Goal: Task Accomplishment & Management: Manage account settings

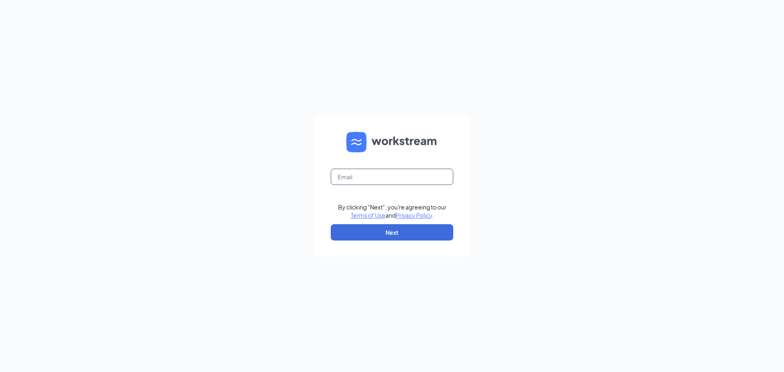
click at [391, 181] on input "text" at bounding box center [392, 177] width 123 height 16
type input "gvculvers@mphdining.com"
click at [372, 229] on button "Next" at bounding box center [392, 232] width 123 height 16
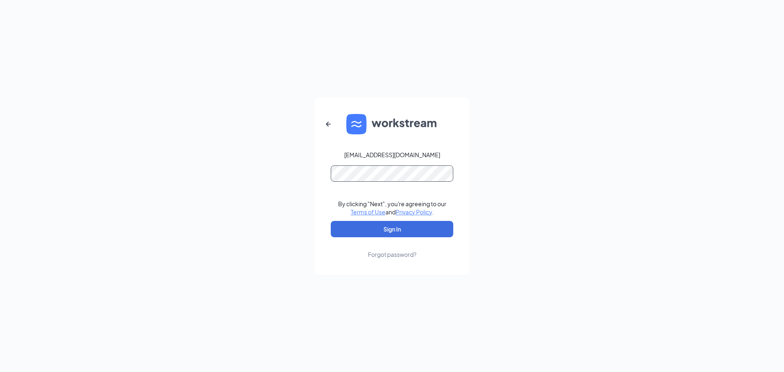
click at [331, 221] on button "Sign In" at bounding box center [392, 229] width 123 height 16
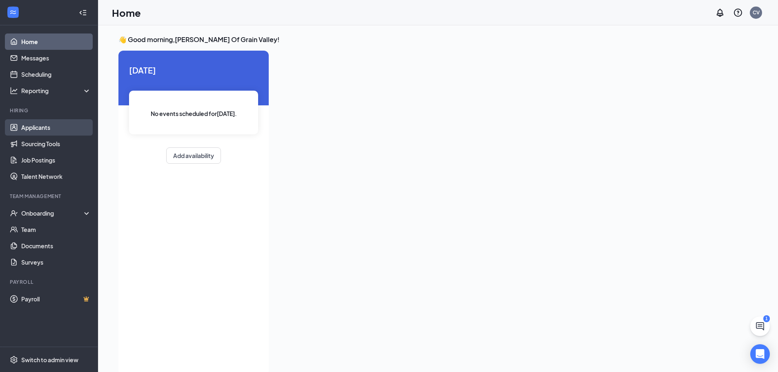
click at [68, 131] on link "Applicants" at bounding box center [56, 127] width 70 height 16
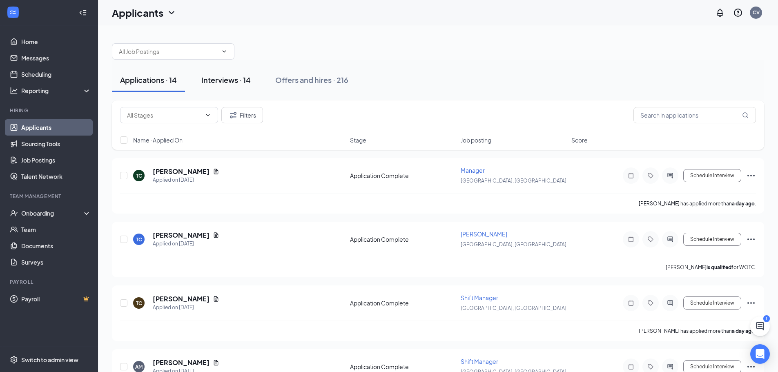
click at [239, 83] on div "Interviews · 14" at bounding box center [225, 80] width 49 height 10
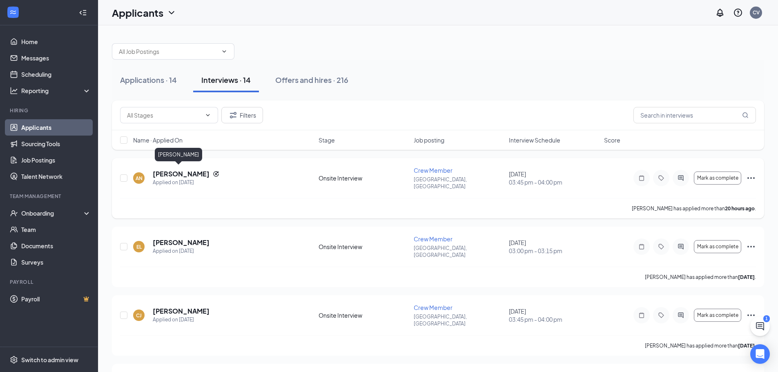
click at [180, 169] on h5 "[PERSON_NAME]" at bounding box center [181, 173] width 57 height 9
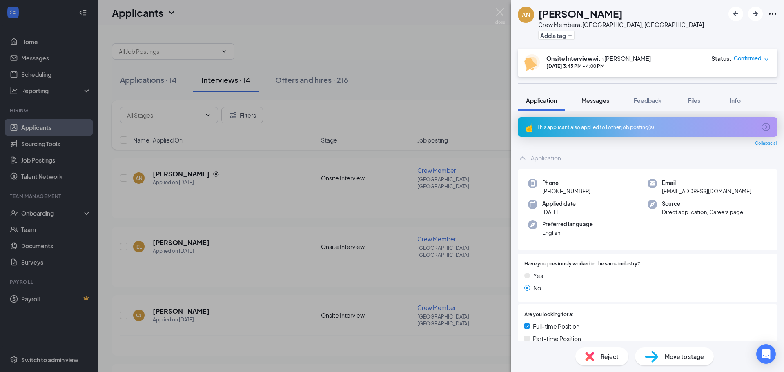
click at [604, 99] on span "Messages" at bounding box center [596, 100] width 28 height 7
click at [653, 97] on span "Feedback" at bounding box center [648, 100] width 28 height 7
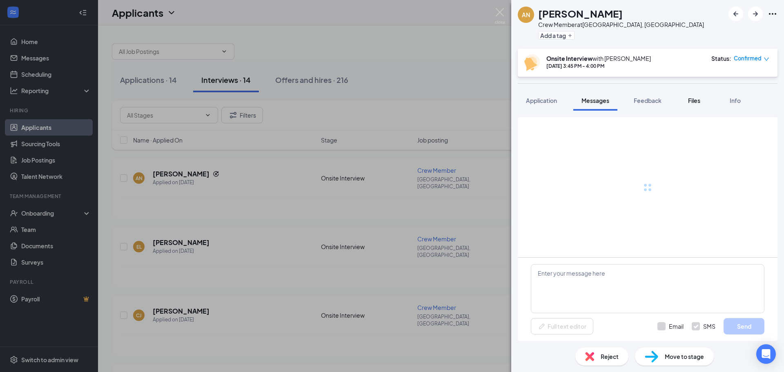
click at [695, 97] on span "Files" at bounding box center [694, 100] width 12 height 7
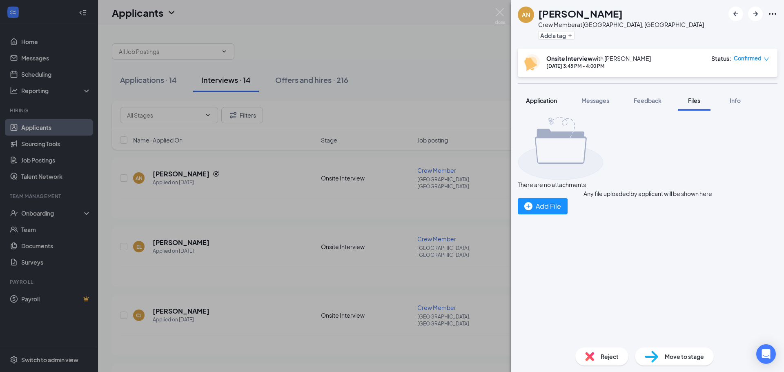
click at [539, 101] on span "Application" at bounding box center [541, 100] width 31 height 7
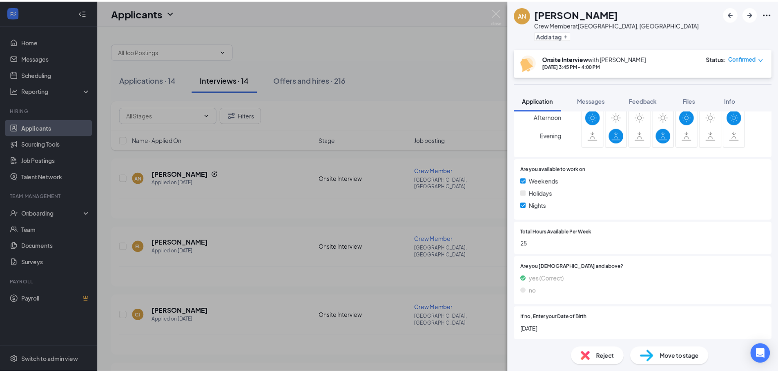
scroll to position [371, 0]
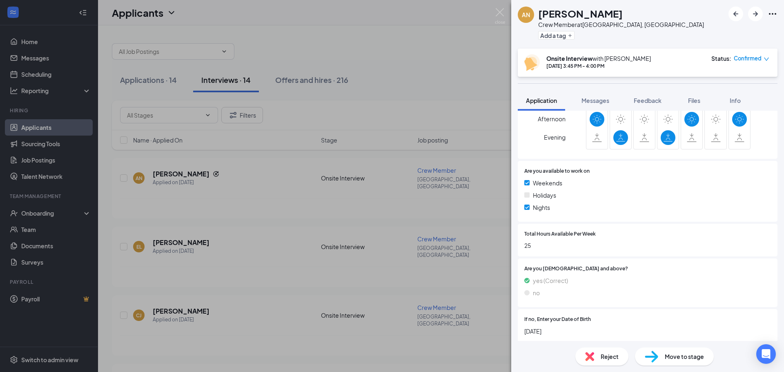
click at [445, 29] on div "AN [PERSON_NAME] Crew Member at [GEOGRAPHIC_DATA], [GEOGRAPHIC_DATA] Add a tag …" at bounding box center [392, 186] width 784 height 372
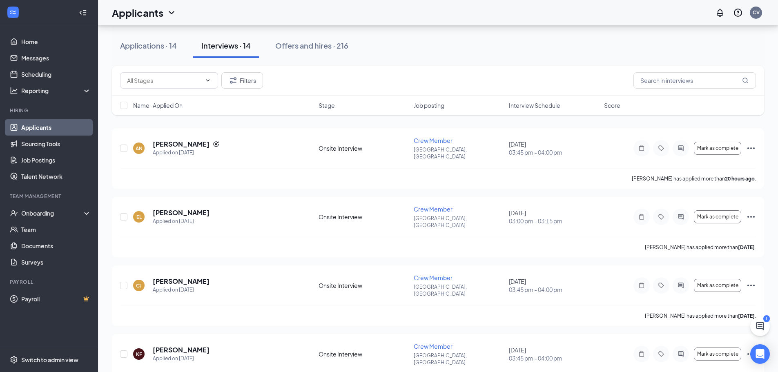
scroll to position [163, 0]
